Goal: Register for event/course

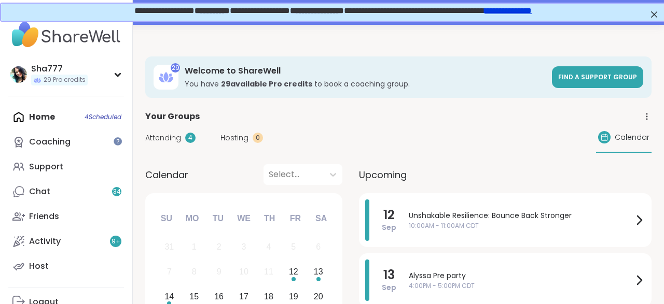
click at [346, 220] on div "Calendar Select... Previous Month Next Month [DATE] Su Mo Tu We Th Fr Sa 31 1 2…" at bounding box center [398, 269] width 506 height 210
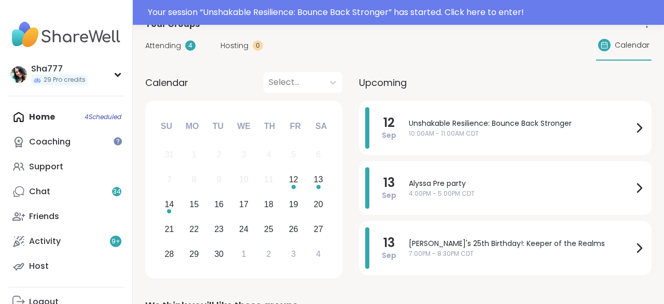
scroll to position [92, 0]
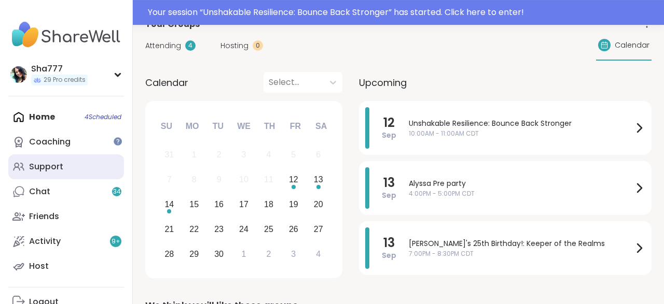
click at [90, 167] on link "Support" at bounding box center [66, 167] width 116 height 25
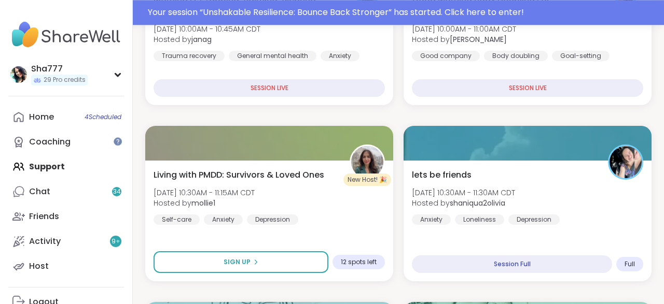
scroll to position [473, 0]
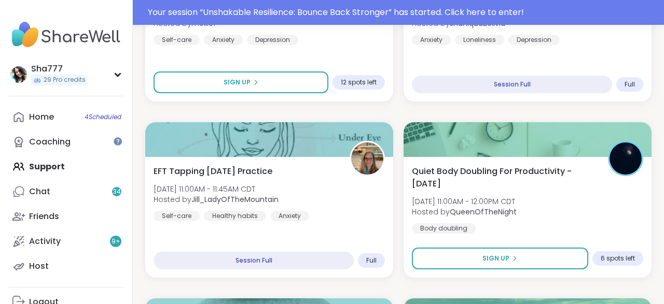
scroll to position [654, 0]
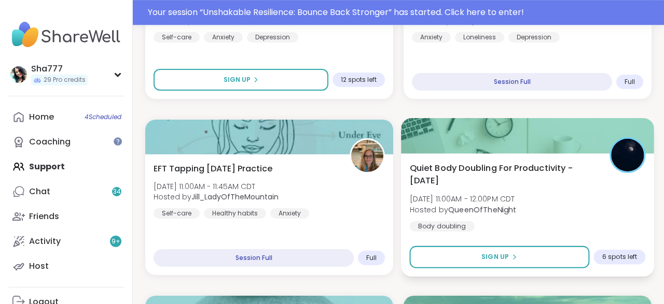
click at [487, 181] on span "Quiet Body Doubling For Productivity - [DATE]" at bounding box center [504, 174] width 188 height 25
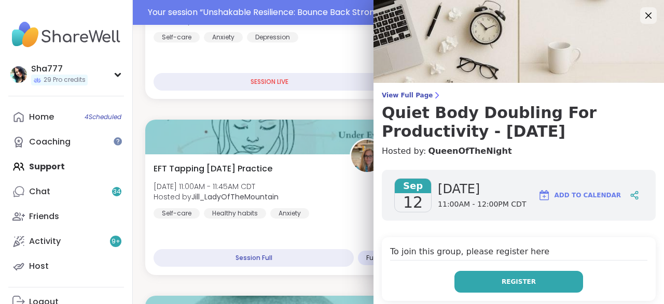
click at [508, 277] on span "Register" at bounding box center [518, 281] width 34 height 9
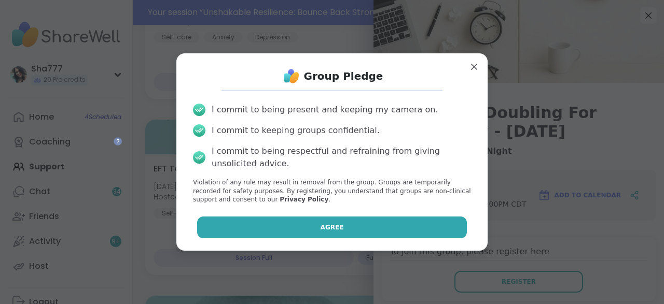
click at [423, 228] on button "Agree" at bounding box center [332, 228] width 270 height 22
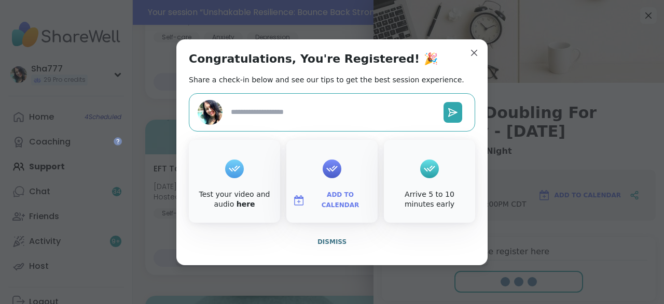
scroll to position [629, 0]
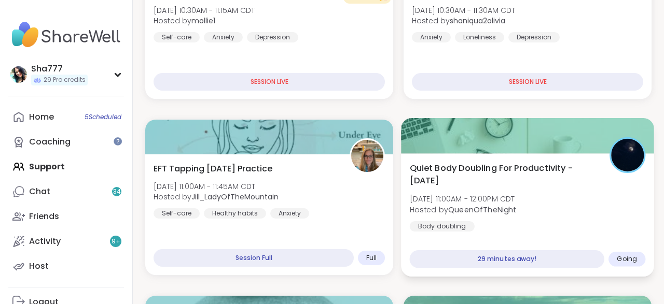
click at [462, 175] on span "Quiet Body Doubling For Productivity - [DATE]" at bounding box center [504, 174] width 188 height 25
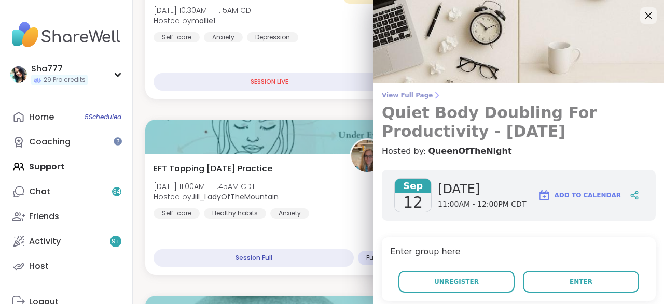
click at [423, 93] on span "View Full Page" at bounding box center [519, 95] width 274 height 8
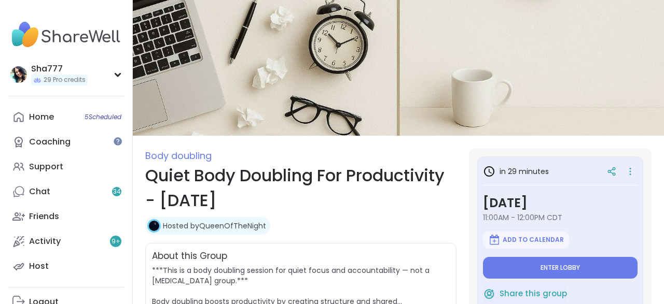
click at [461, 213] on section "Body doubling Quiet Body Doubling For Productivity - [DATE] Hosted by QueenOfTh…" at bounding box center [398, 298] width 531 height 301
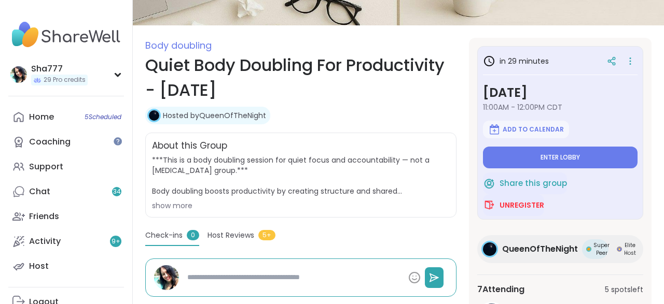
scroll to position [112, 0]
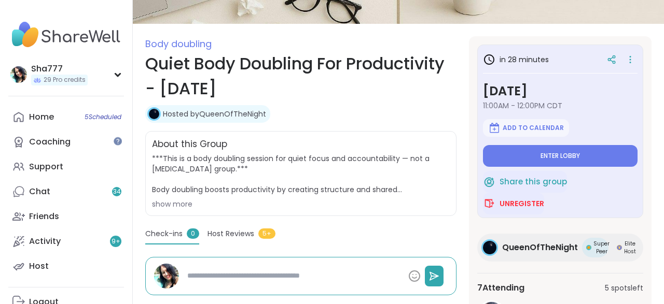
type textarea "*"
